Goal: Use online tool/utility: Utilize a website feature to perform a specific function

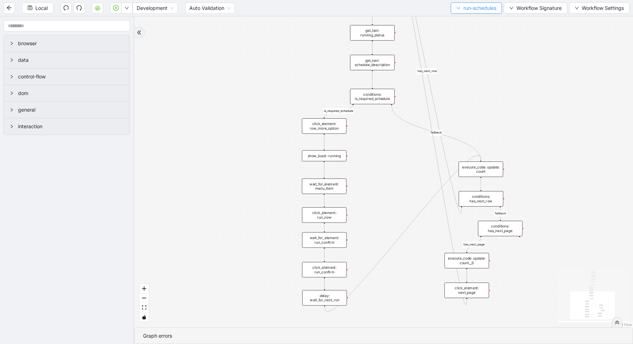
click at [478, 8] on span "run-schedules" at bounding box center [479, 8] width 33 height 8
click at [472, 26] on li "Select" at bounding box center [473, 21] width 49 height 11
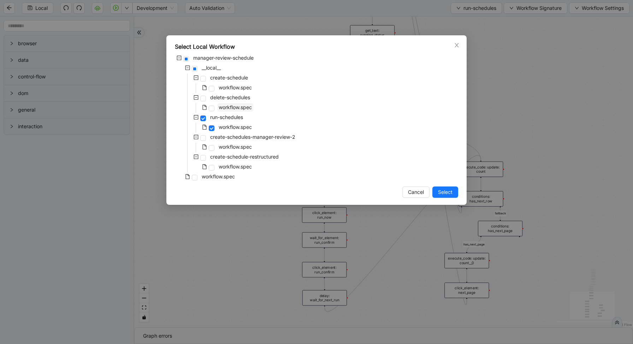
click at [237, 110] on span "workflow.spec" at bounding box center [235, 107] width 36 height 8
click at [451, 189] on span "Select" at bounding box center [445, 192] width 14 height 8
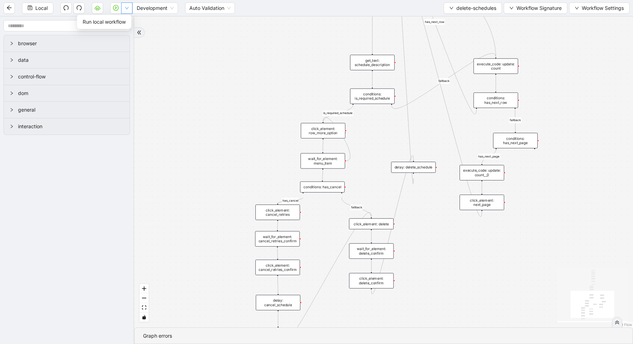
click at [126, 4] on button "button" at bounding box center [126, 7] width 11 height 11
click at [123, 10] on button "button" at bounding box center [126, 7] width 11 height 11
click at [123, 18] on span "Run local workflow" at bounding box center [104, 22] width 43 height 8
click at [465, 10] on span "delete-schedules" at bounding box center [476, 8] width 40 height 8
click at [461, 20] on span "Select" at bounding box center [471, 22] width 48 height 8
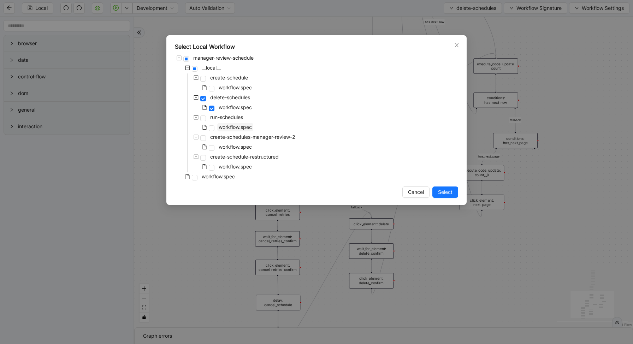
click at [225, 126] on span "workflow.spec" at bounding box center [235, 127] width 33 height 6
click at [226, 87] on span "workflow.spec" at bounding box center [235, 87] width 33 height 6
click at [449, 193] on span "Select" at bounding box center [445, 192] width 14 height 8
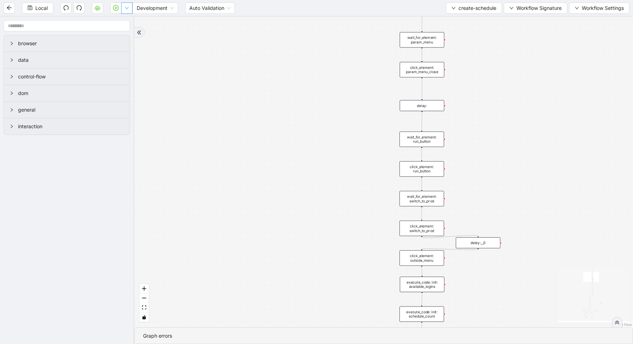
click at [127, 5] on button "button" at bounding box center [126, 7] width 11 height 11
click at [126, 17] on li "Run local workflow" at bounding box center [104, 21] width 52 height 11
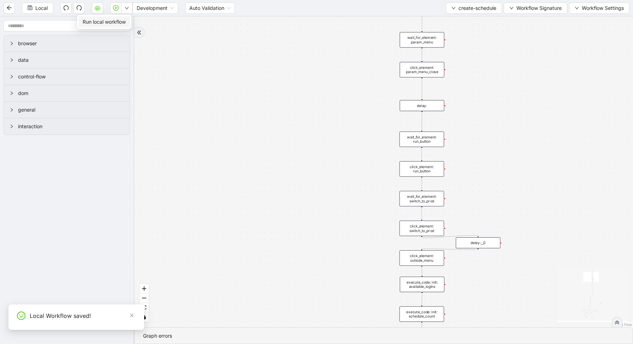
click at [126, 7] on icon "down" at bounding box center [127, 8] width 4 height 4
click at [124, 19] on span "Run local workflow" at bounding box center [104, 22] width 43 height 8
